Goal: Task Accomplishment & Management: Manage account settings

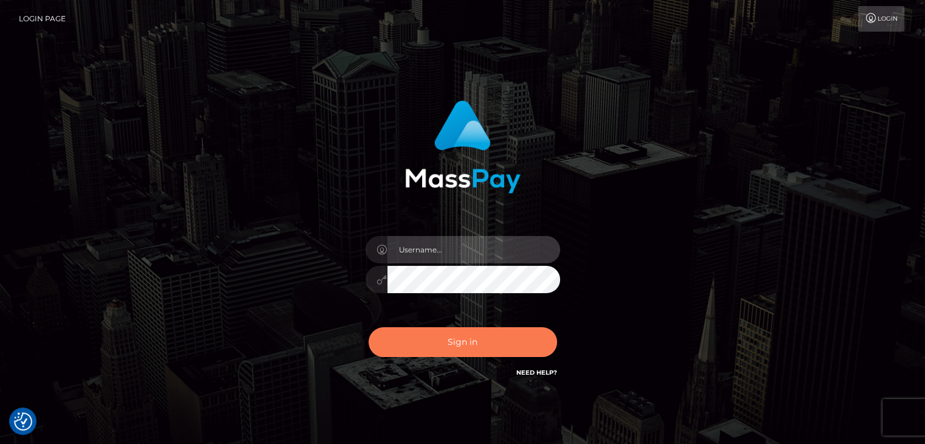
type input "rokhaya.sika"
click at [447, 339] on button "Sign in" at bounding box center [463, 342] width 189 height 30
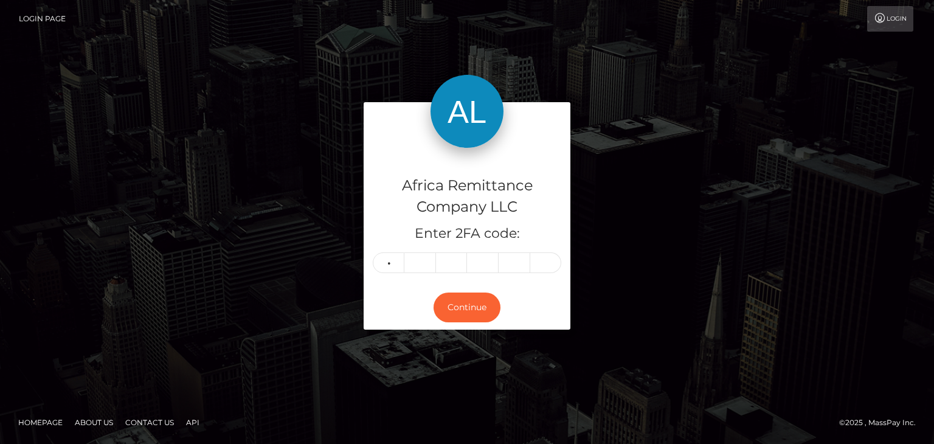
type input "8"
type input "7"
type input "9"
type input "4"
type input "5"
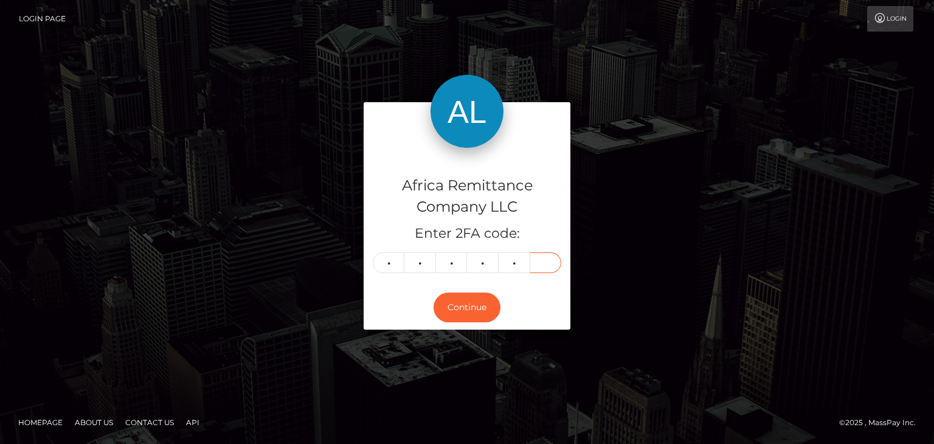
type input "9"
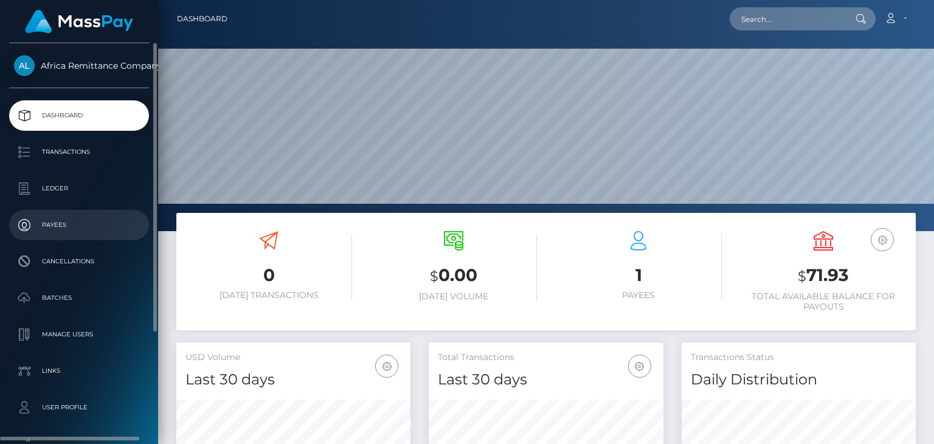
click at [68, 220] on p "Payees" at bounding box center [79, 225] width 130 height 18
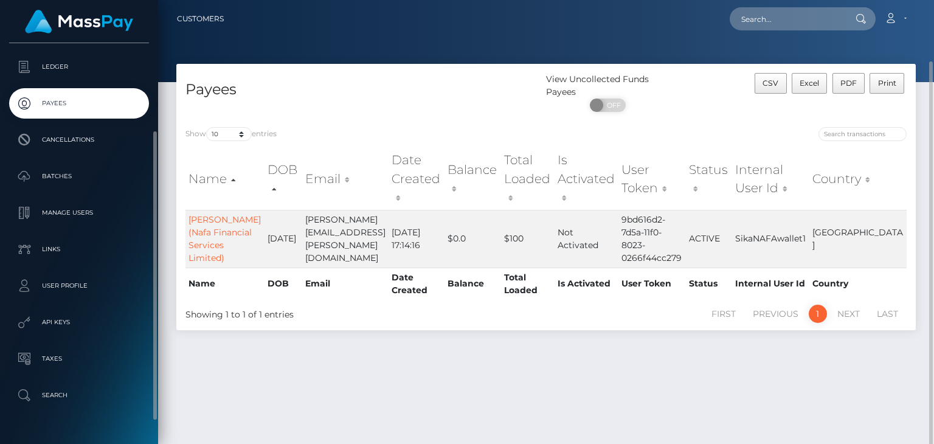
scroll to position [32, 0]
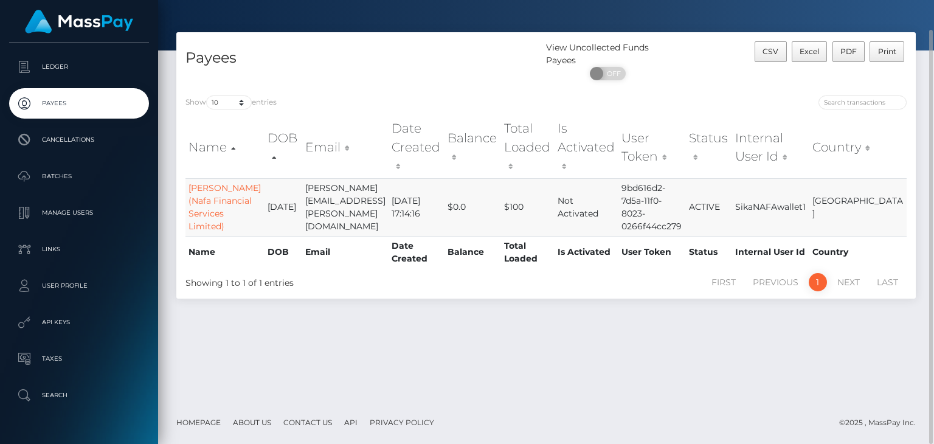
click at [199, 188] on td "Halimatou Jallow (Nafa Financial Services Limited)" at bounding box center [225, 207] width 79 height 58
click at [213, 182] on link "Halimatou Jallow (Nafa Financial Services Limited)" at bounding box center [225, 206] width 72 height 49
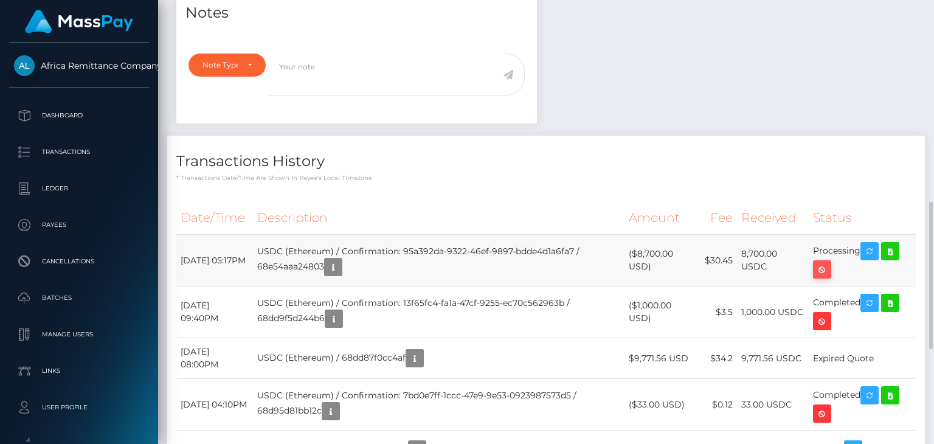
scroll to position [146, 234]
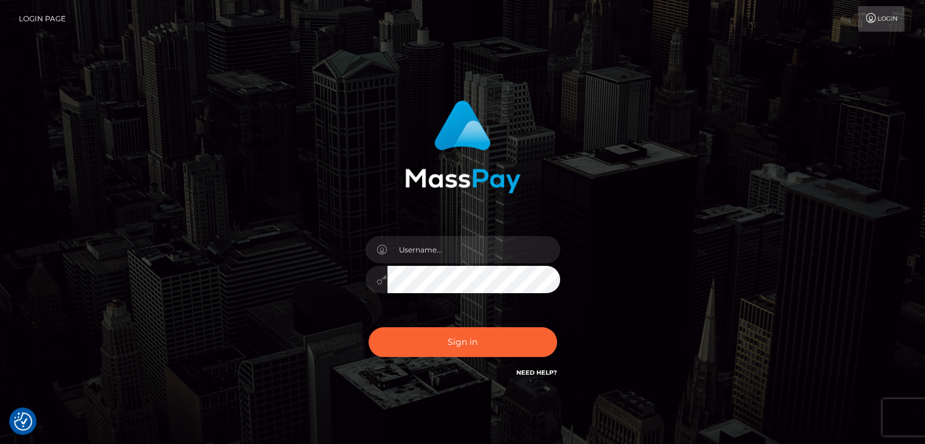
checkbox input "true"
